Goal: Navigation & Orientation: Find specific page/section

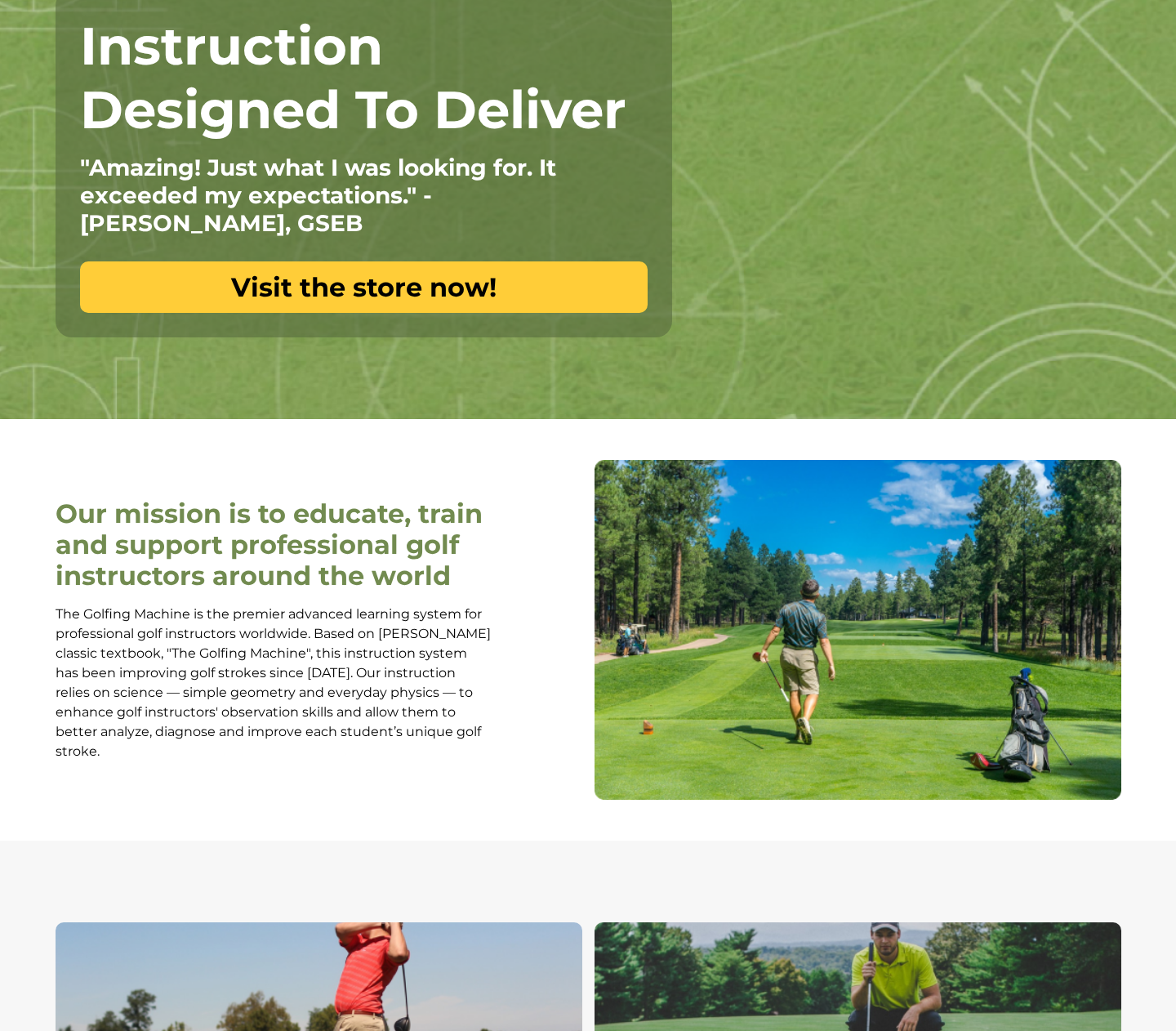
scroll to position [34, 0]
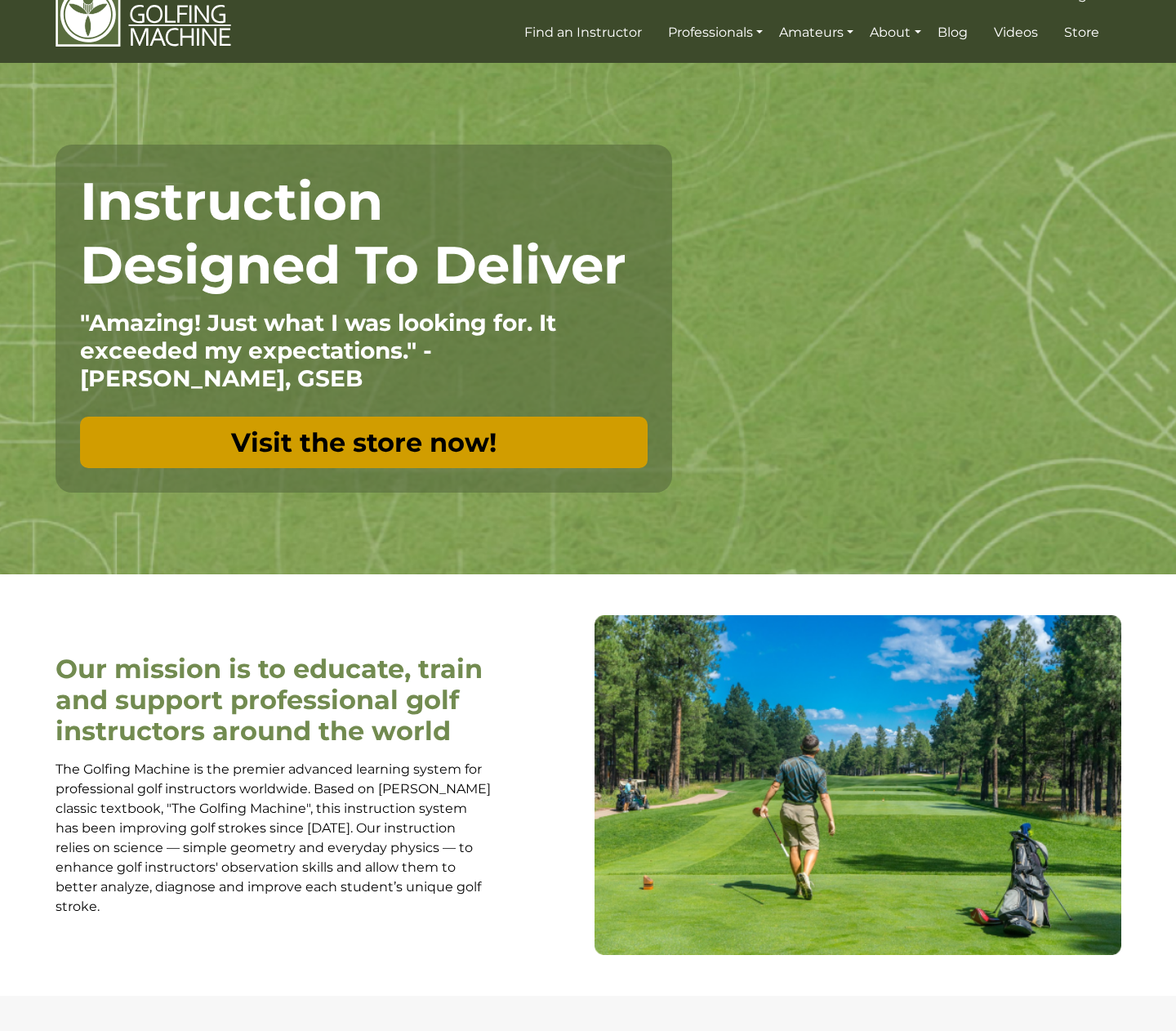
click at [346, 442] on link "Visit the store now!" at bounding box center [363, 442] width 567 height 52
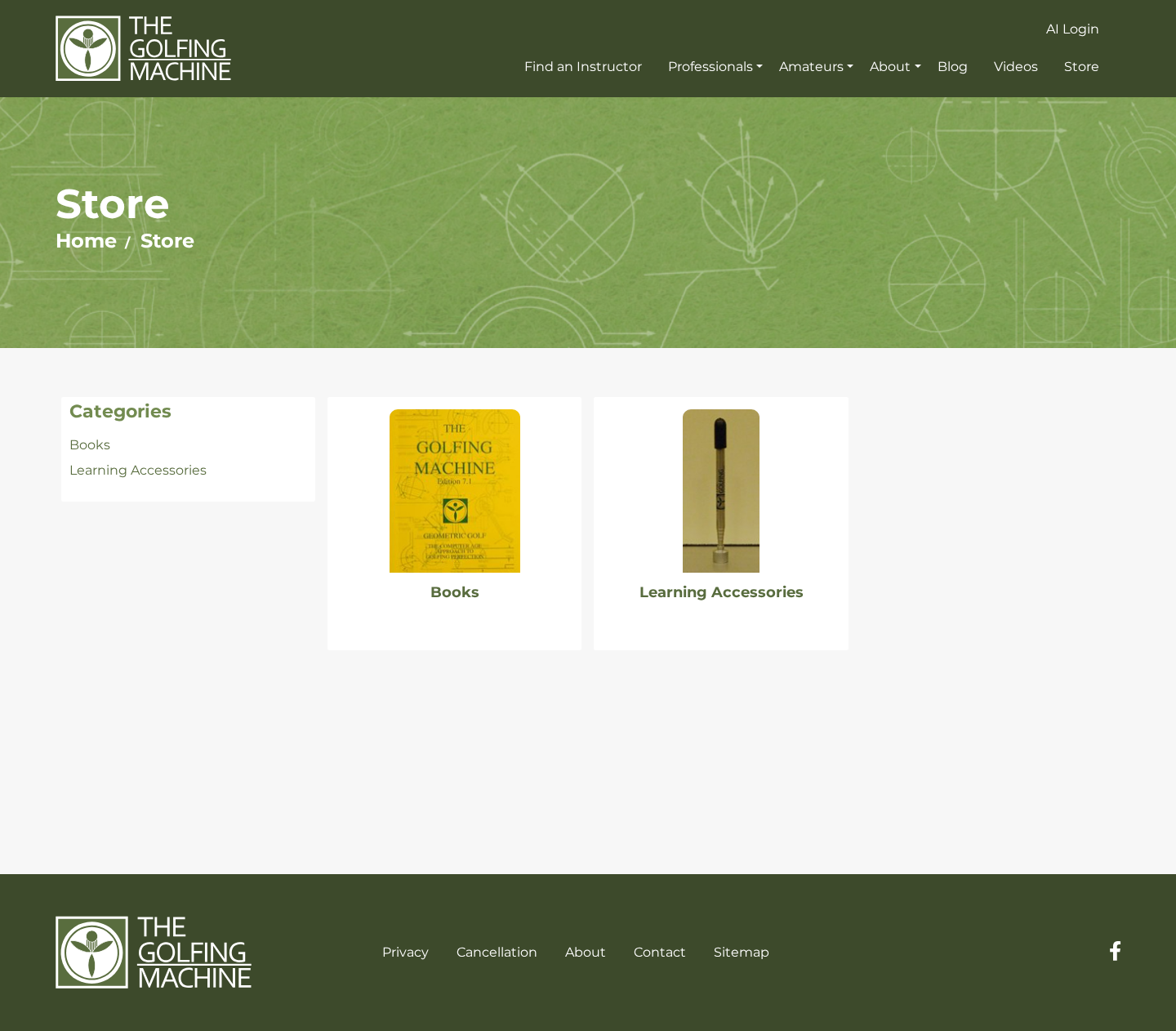
click at [429, 448] on img at bounding box center [454, 491] width 130 height 163
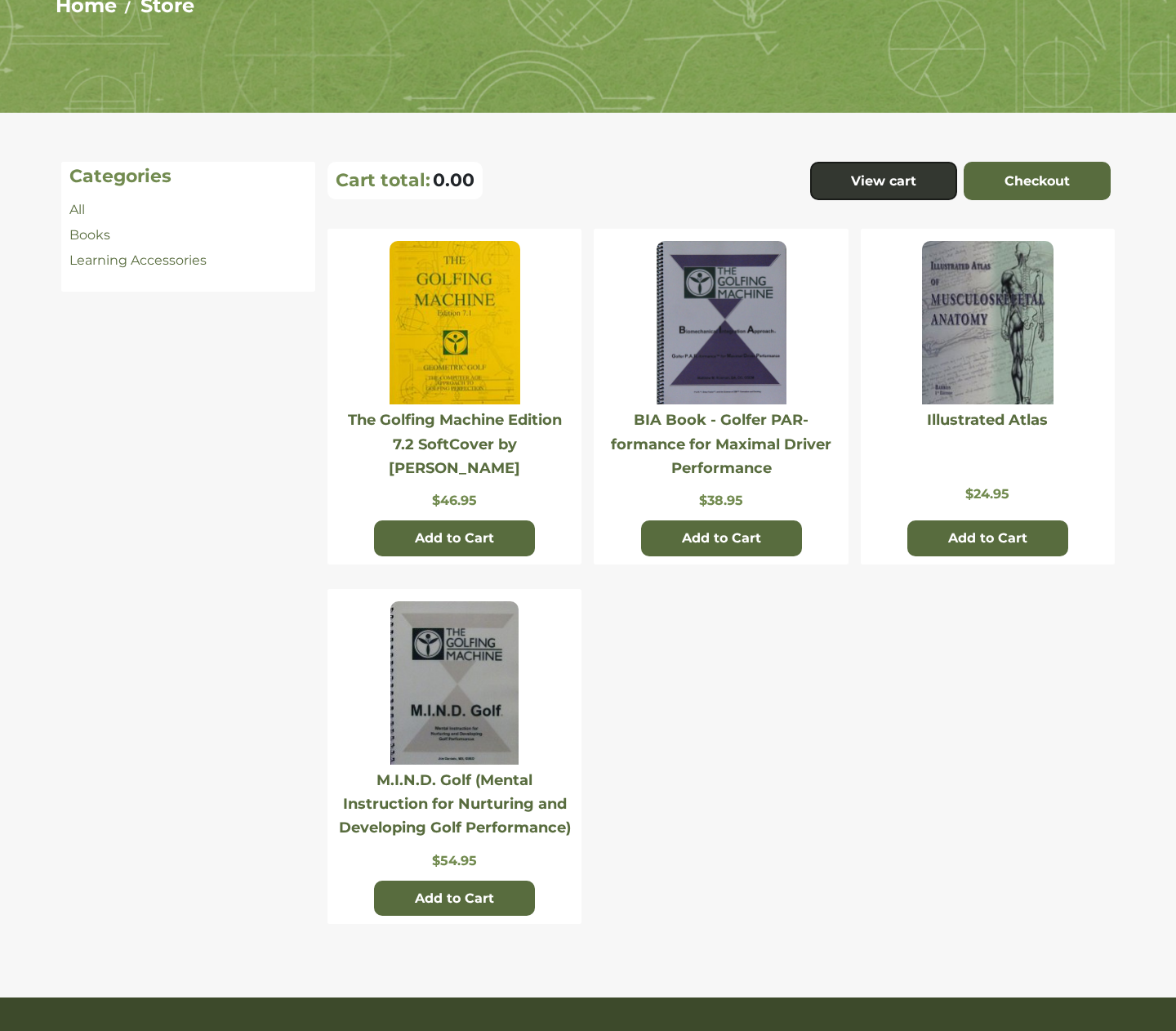
scroll to position [359, 0]
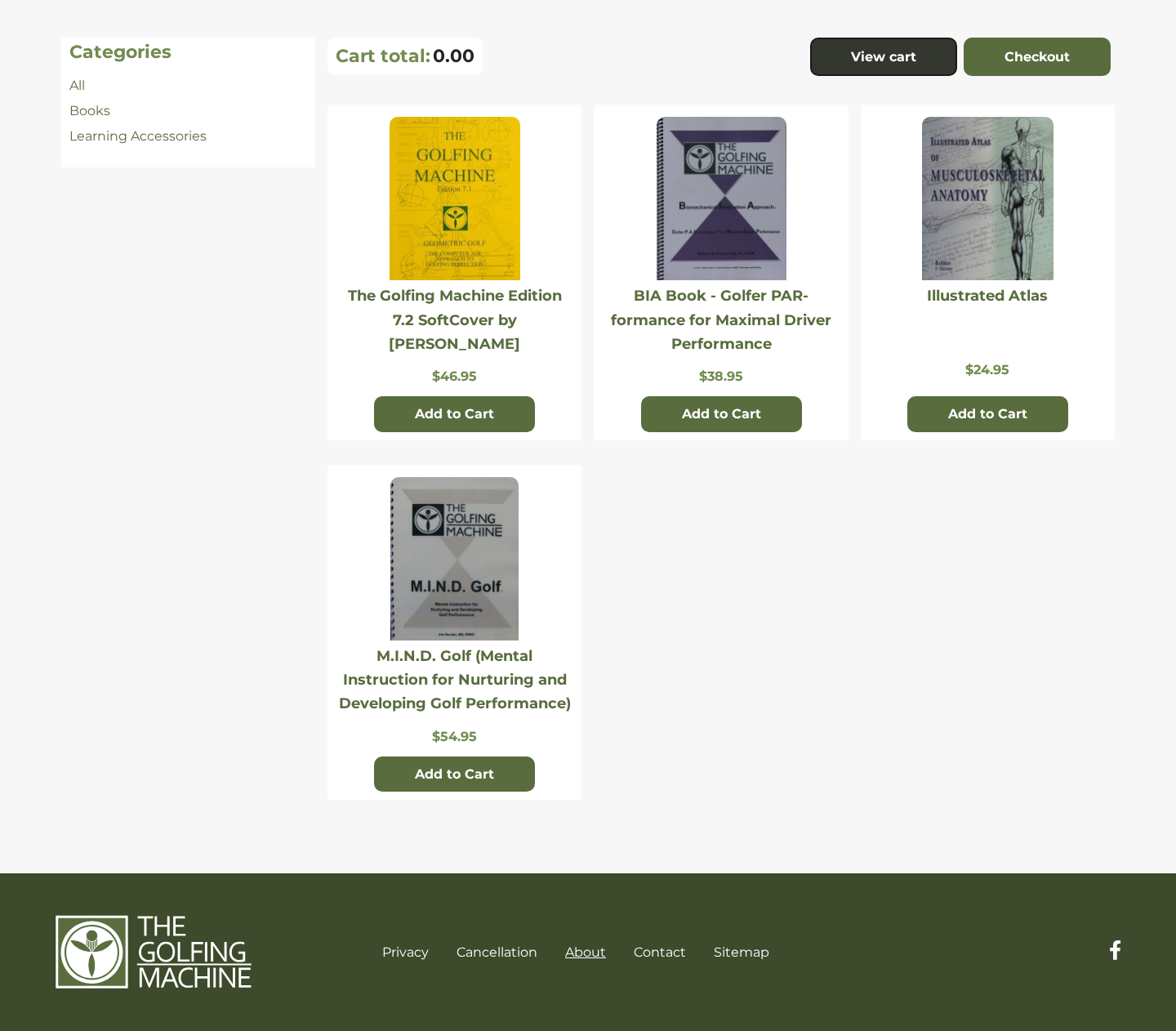
click at [591, 950] on link "About" at bounding box center [585, 952] width 41 height 16
